Goal: Navigation & Orientation: Understand site structure

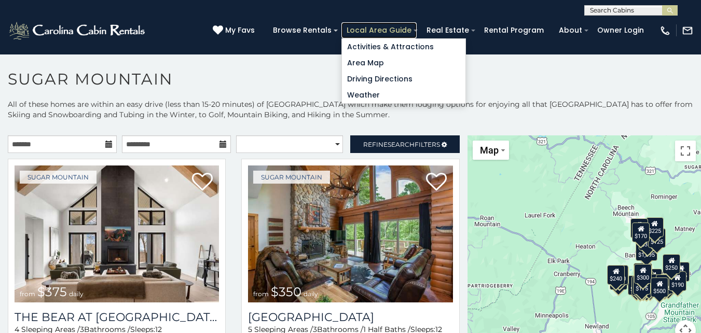
click at [367, 25] on link "Local Area Guide" at bounding box center [379, 30] width 75 height 16
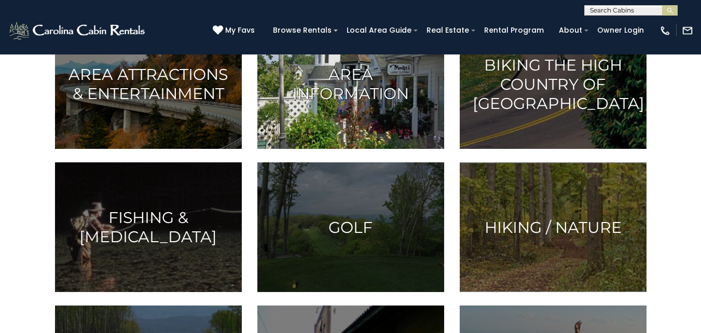
scroll to position [363, 0]
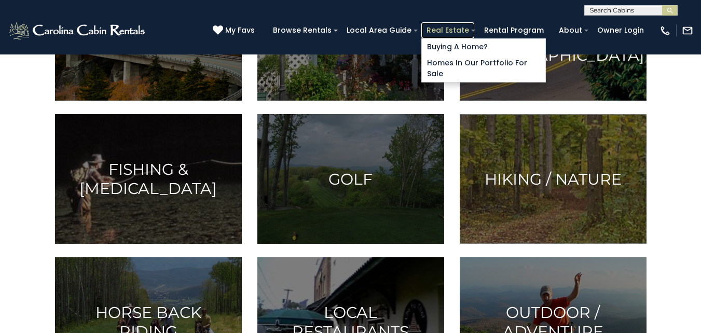
click at [471, 36] on link "Real Estate" at bounding box center [447, 30] width 53 height 16
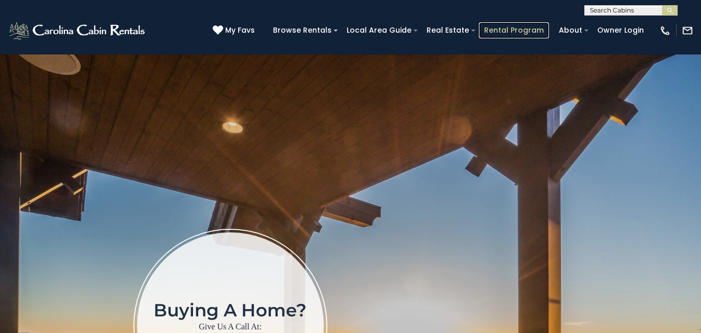
click at [492, 25] on link "Rental Program" at bounding box center [514, 30] width 70 height 16
